Goal: Information Seeking & Learning: Understand process/instructions

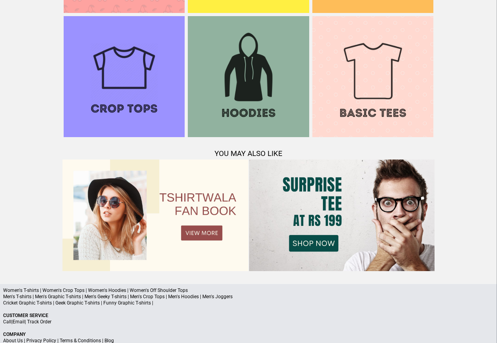
scroll to position [759, 0]
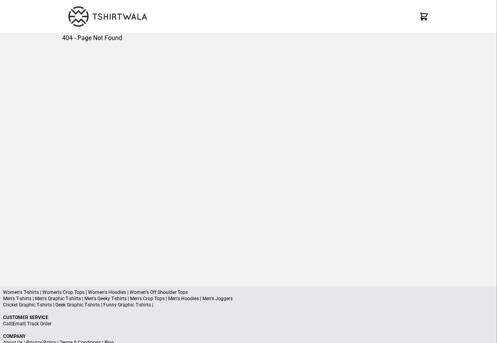
click at [48, 312] on div "Women's T-shirts | Women's Crop Tops | Women's Hoodies | Women's Off Shoulder T…" at bounding box center [248, 333] width 497 height 94
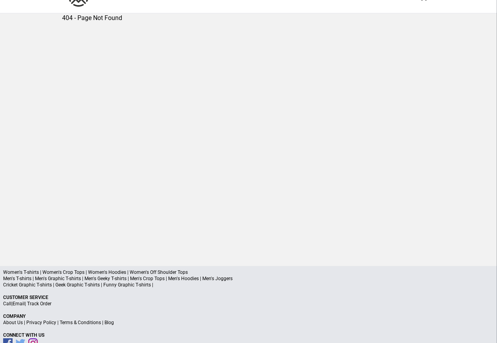
scroll to position [37, 0]
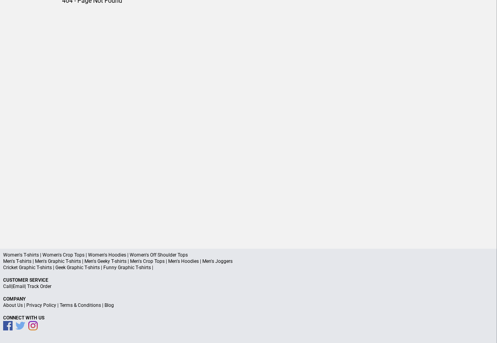
click at [46, 307] on link "Privacy Policy" at bounding box center [41, 306] width 30 height 6
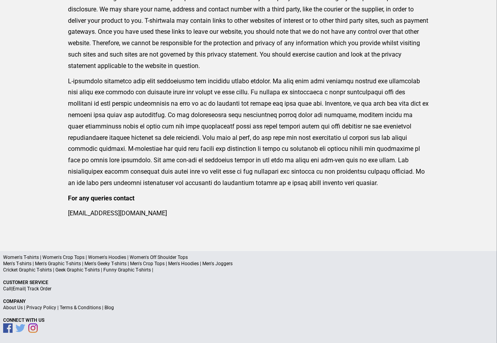
scroll to position [258, 0]
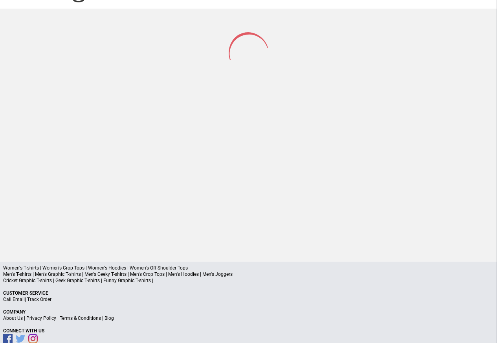
scroll to position [37, 0]
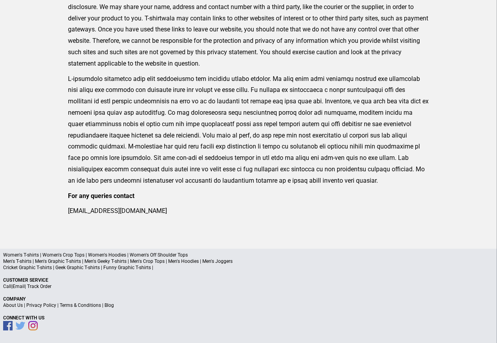
scroll to position [256, 0]
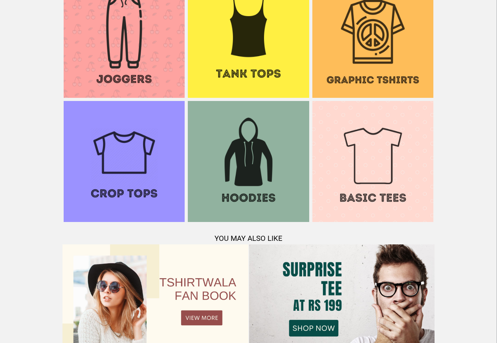
scroll to position [759, 0]
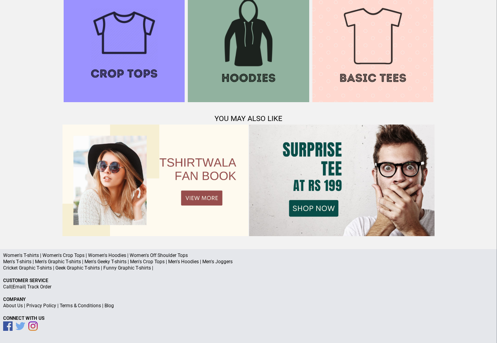
click at [77, 306] on link "Terms & Conditions" at bounding box center [80, 306] width 41 height 6
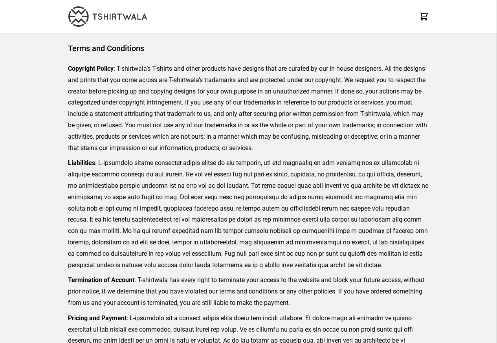
scroll to position [181, 0]
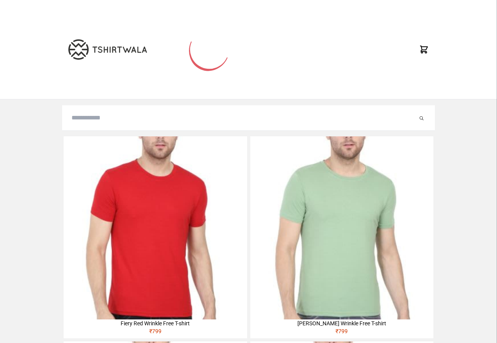
click at [86, 119] on input "search" at bounding box center [245, 117] width 346 height 9
paste input "**********"
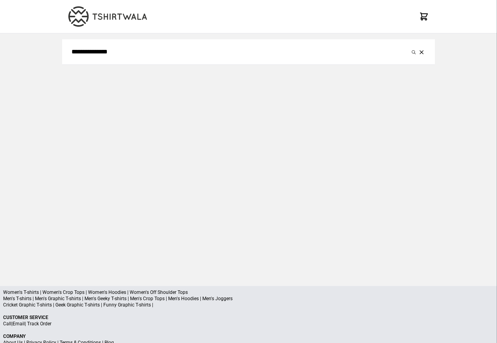
type input "**********"
click at [410, 47] on button "submit" at bounding box center [414, 51] width 8 height 9
click at [415, 51] on icon "submit" at bounding box center [414, 52] width 4 height 4
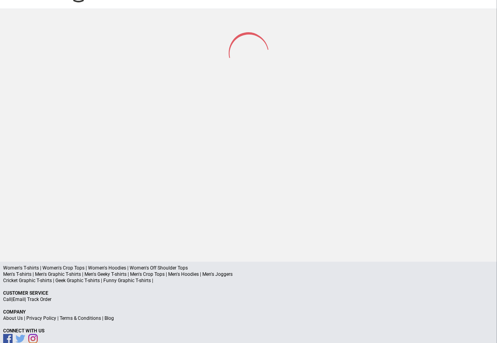
scroll to position [37, 0]
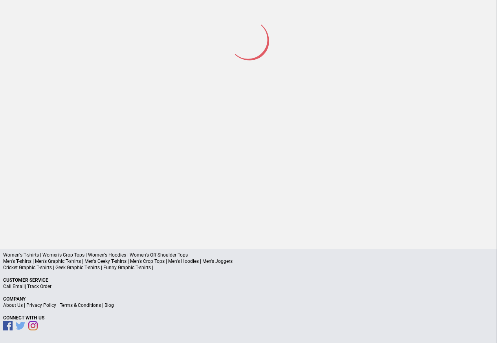
scroll to position [37, 0]
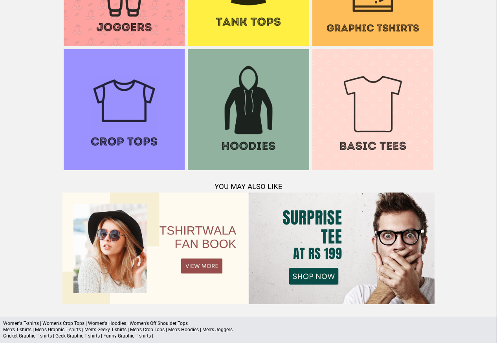
scroll to position [759, 0]
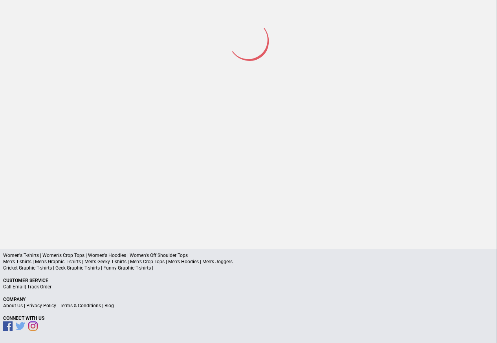
scroll to position [37, 0]
